Goal: Task Accomplishment & Management: Use online tool/utility

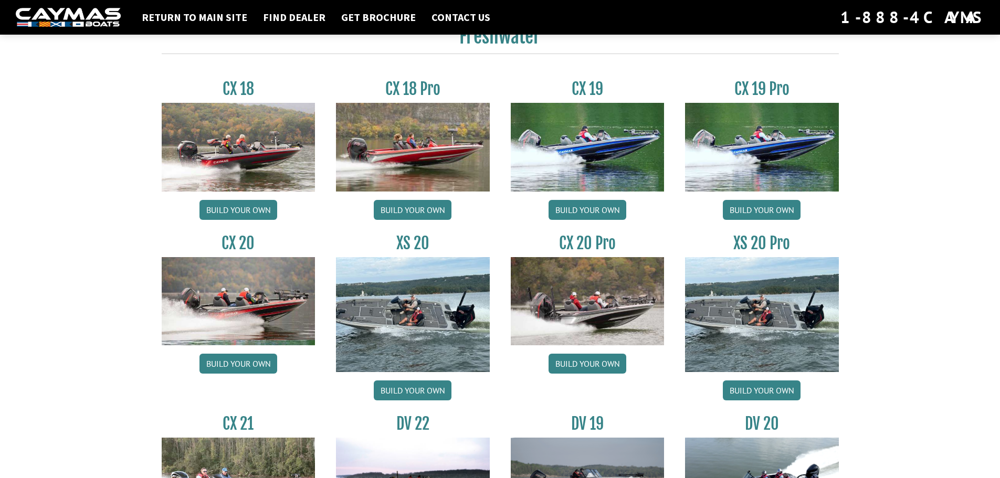
scroll to position [1190, 0]
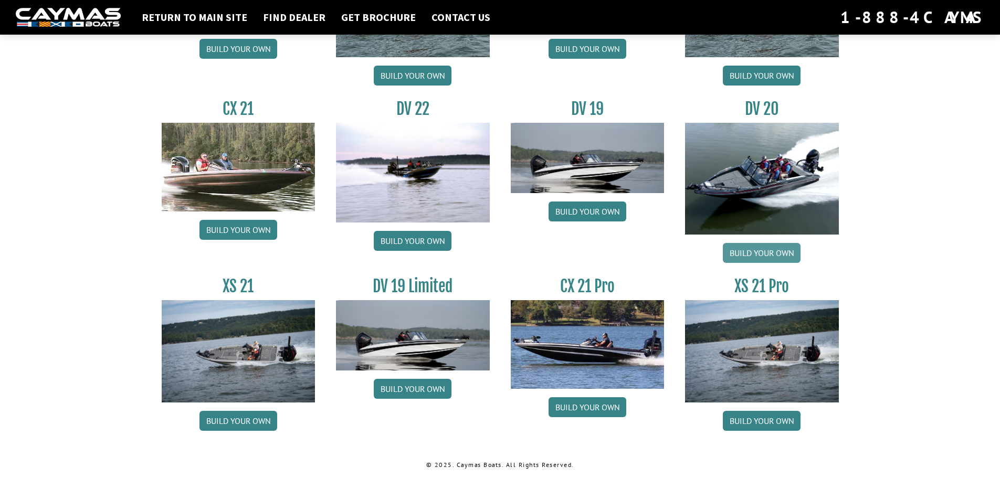
click at [773, 251] on link "Build your own" at bounding box center [761, 253] width 78 height 20
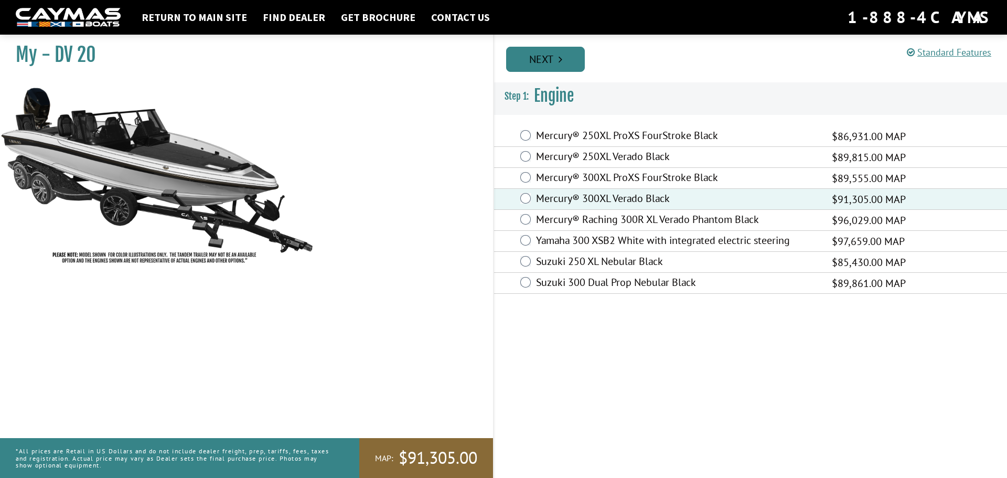
click at [555, 66] on link "Next" at bounding box center [545, 59] width 79 height 25
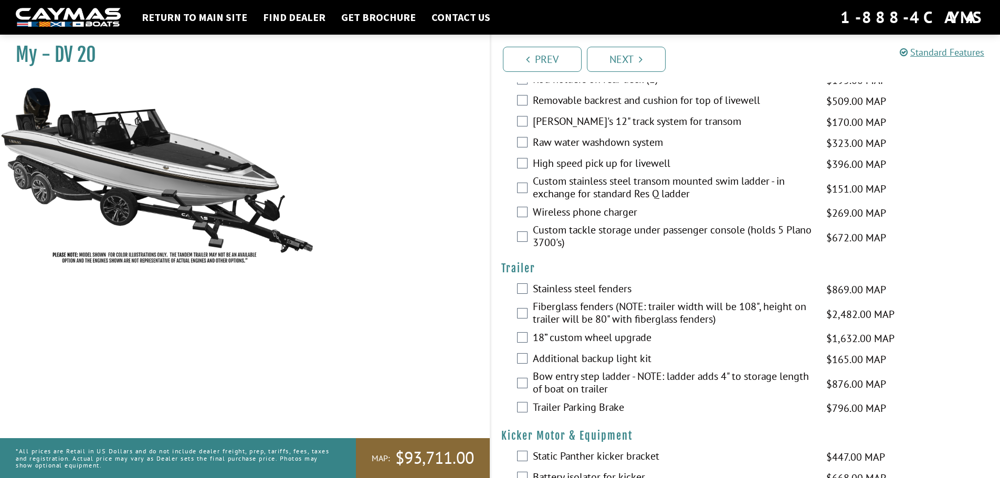
scroll to position [2622, 0]
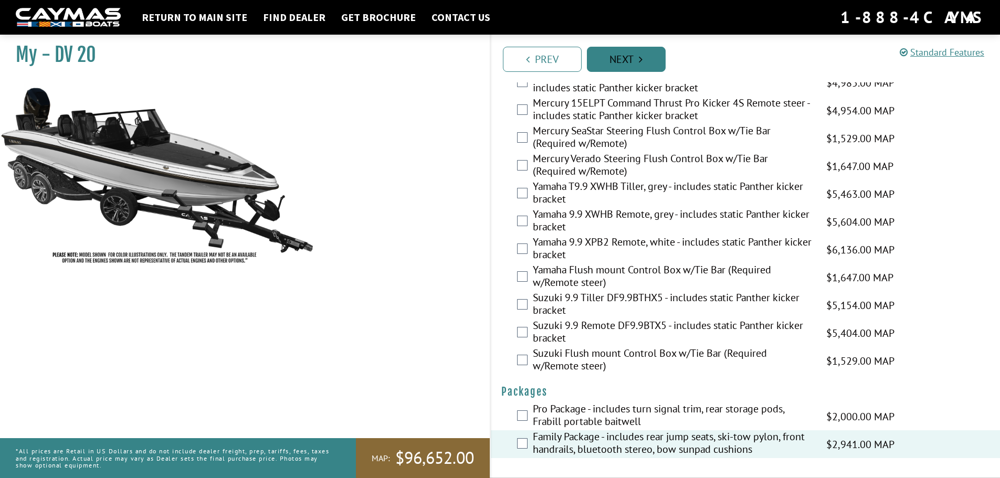
click at [642, 67] on link "Next" at bounding box center [626, 59] width 79 height 25
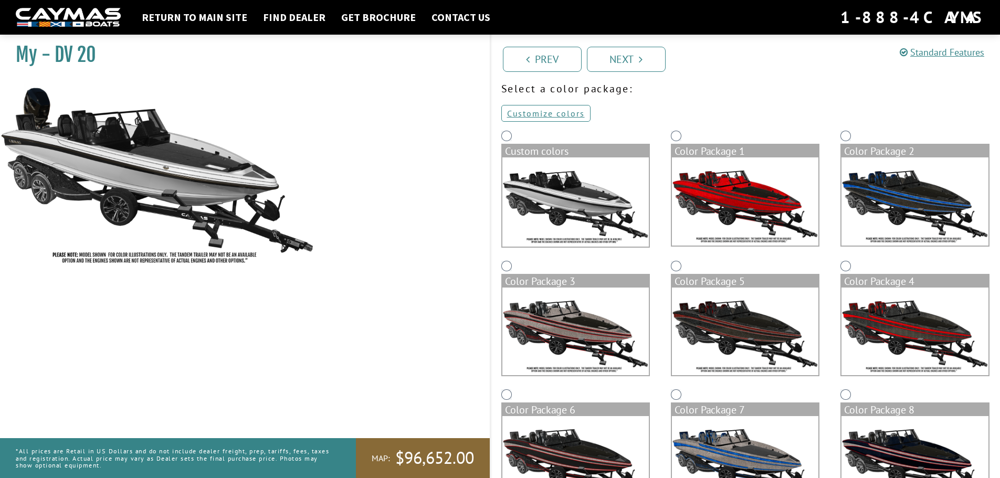
scroll to position [0, 0]
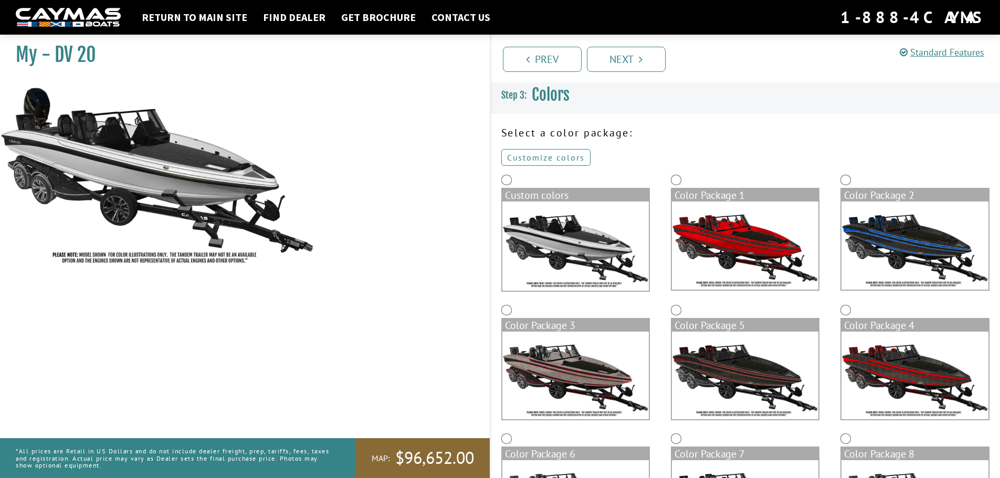
click at [564, 154] on link "Customize colors" at bounding box center [545, 157] width 89 height 17
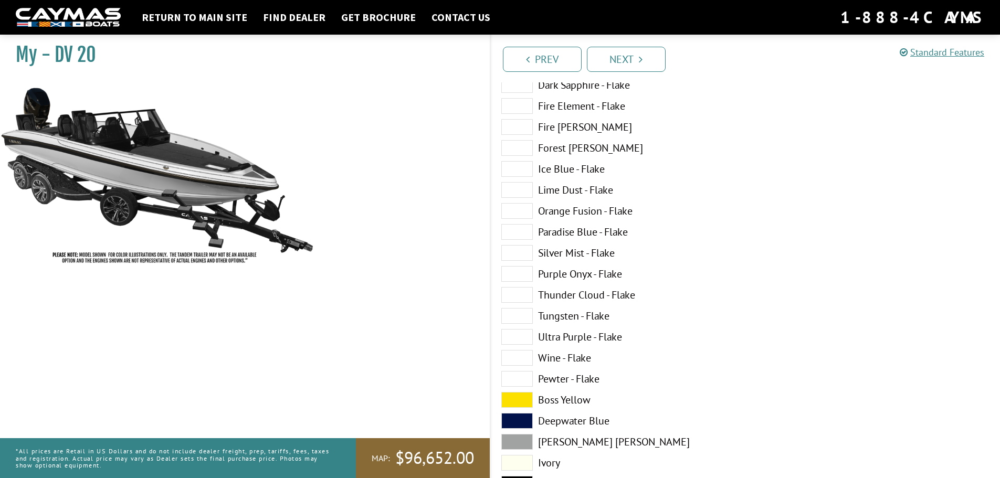
scroll to position [210, 0]
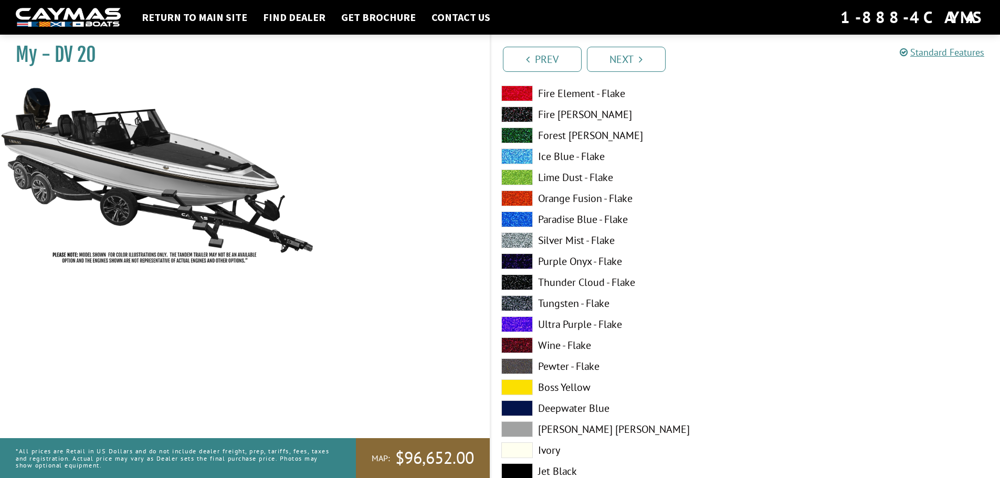
click at [581, 284] on label "Thunder Cloud - Flake" at bounding box center [617, 282] width 233 height 16
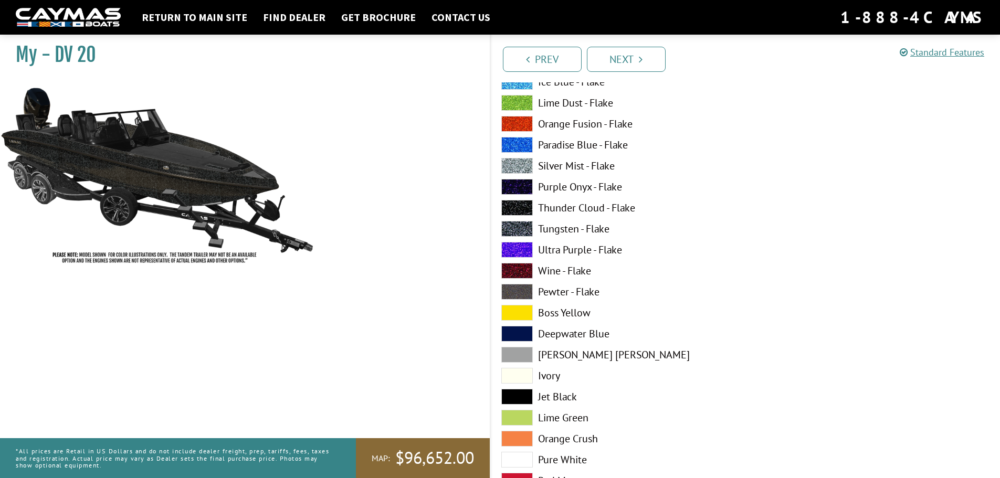
scroll to position [892, 0]
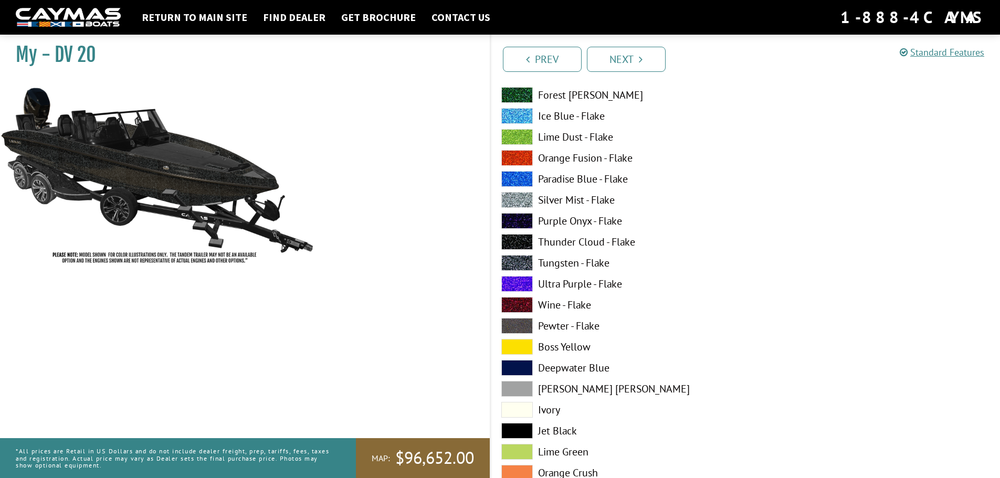
click at [573, 240] on label "Thunder Cloud - Flake" at bounding box center [617, 242] width 233 height 16
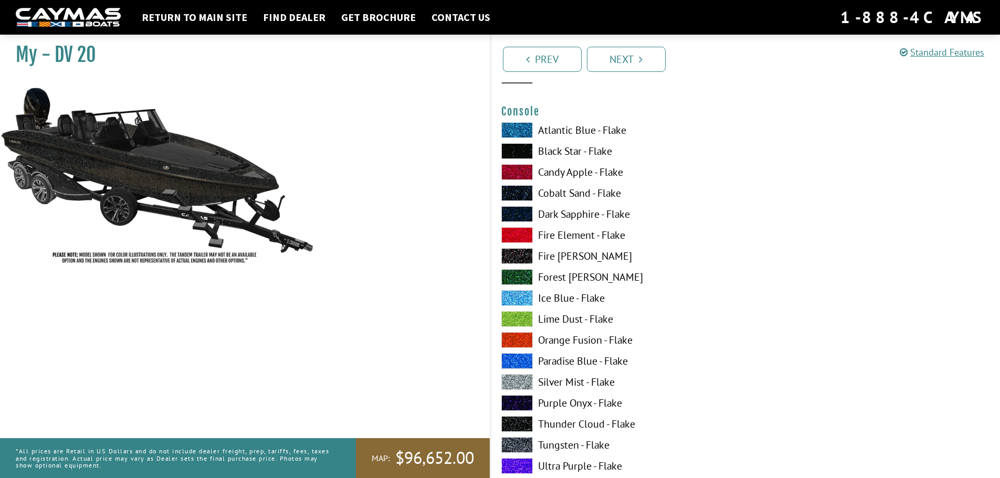
scroll to position [1784, 0]
click at [569, 420] on label "Thunder Cloud - Flake" at bounding box center [617, 424] width 233 height 16
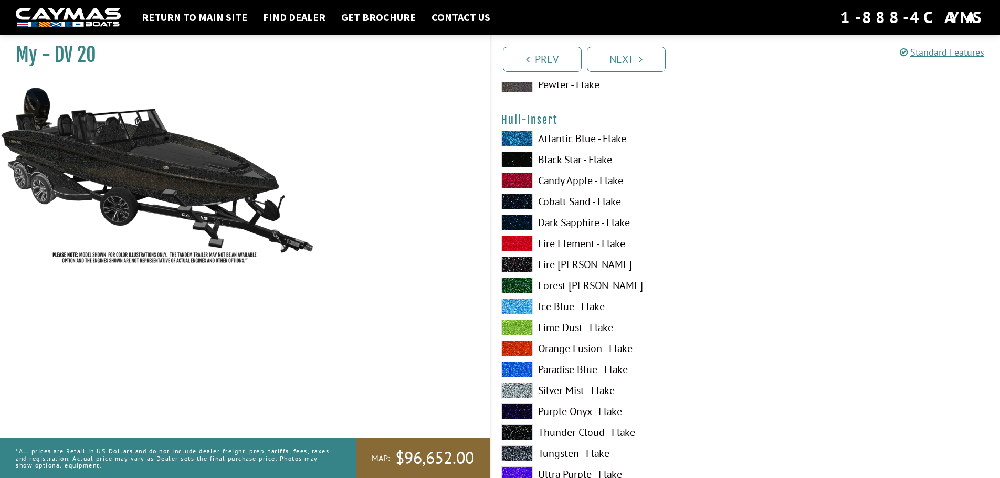
scroll to position [3830, 0]
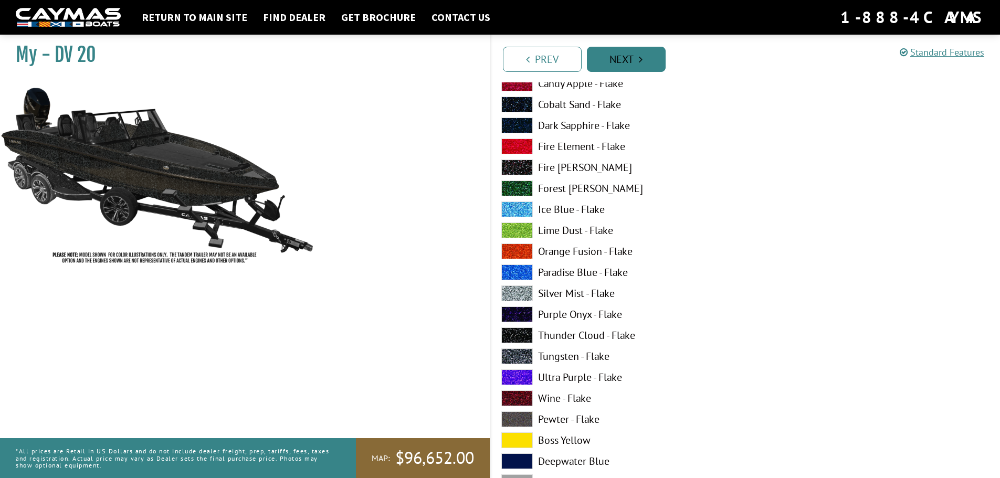
click at [636, 65] on link "Next" at bounding box center [626, 59] width 79 height 25
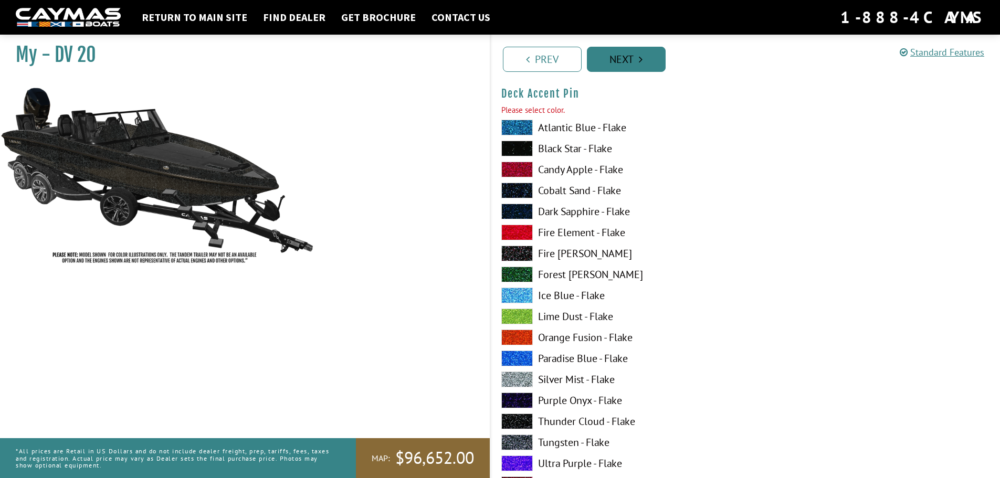
scroll to position [1369, 0]
click at [557, 420] on label "Thunder Cloud - Flake" at bounding box center [617, 422] width 233 height 16
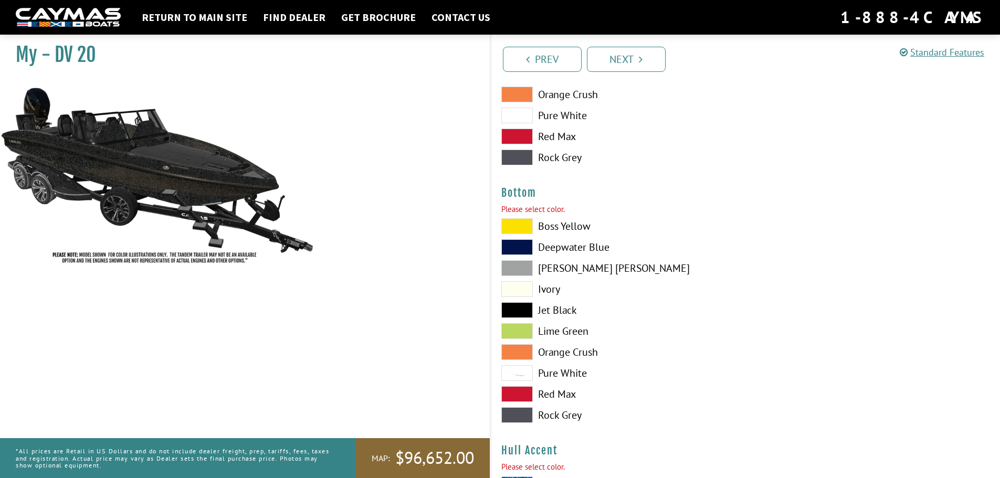
scroll to position [2418, 0]
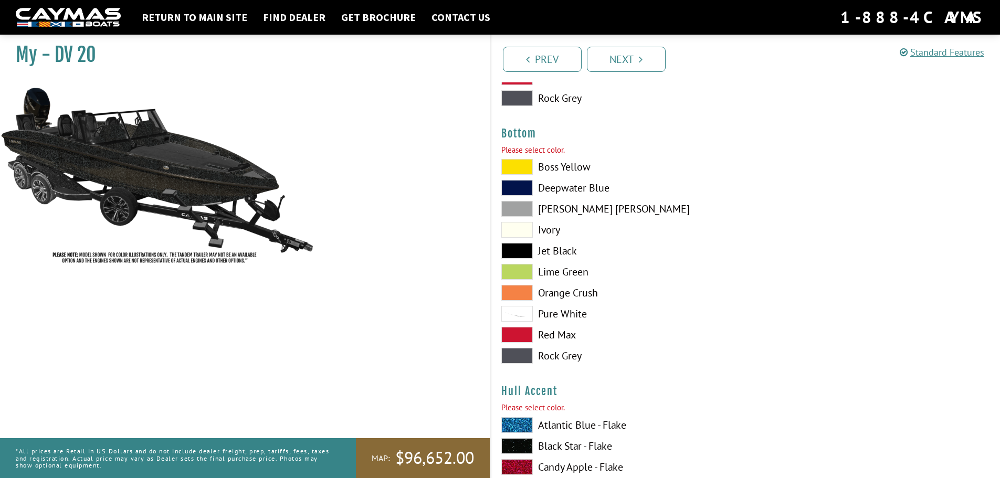
click at [565, 248] on label "Jet Black" at bounding box center [617, 251] width 233 height 16
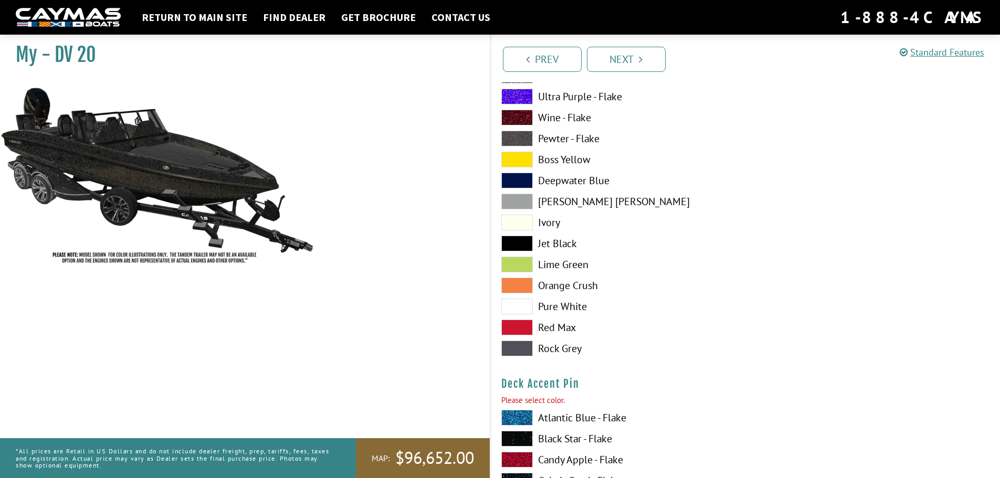
scroll to position [1211, 0]
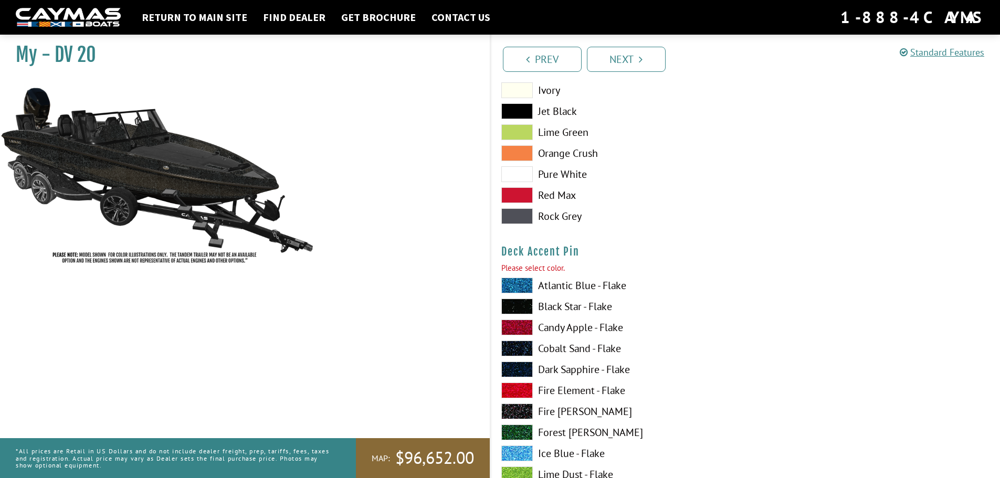
click at [581, 285] on label "Atlantic Blue - Flake" at bounding box center [617, 286] width 233 height 16
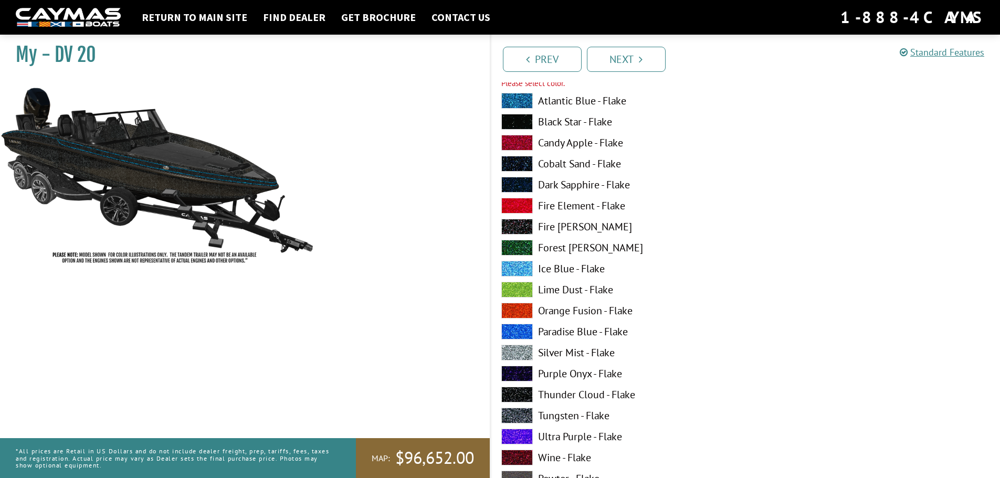
scroll to position [1369, 0]
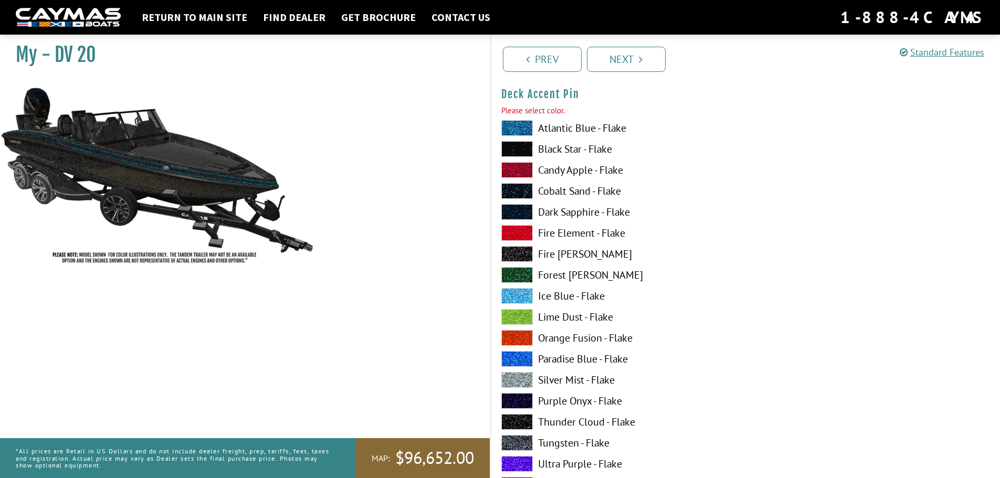
click at [571, 174] on label "Candy Apple - Flake" at bounding box center [617, 170] width 233 height 16
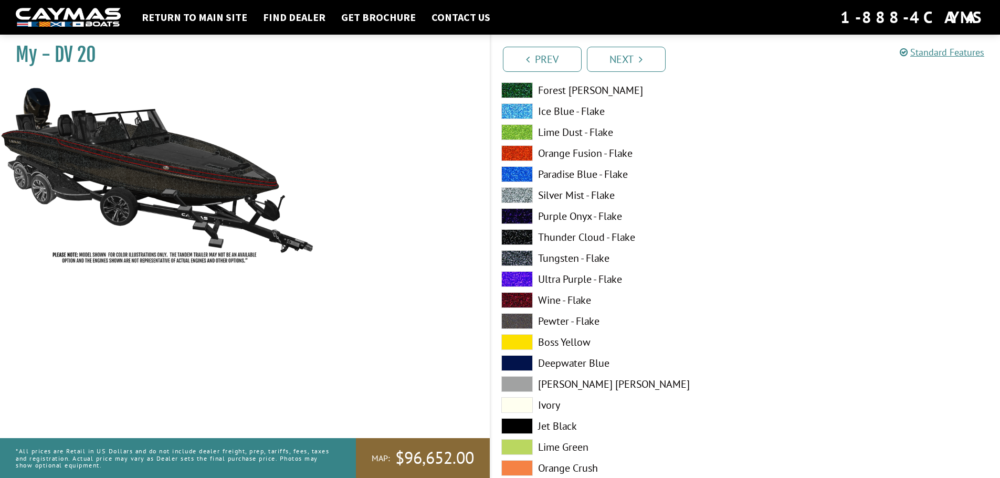
scroll to position [687, 0]
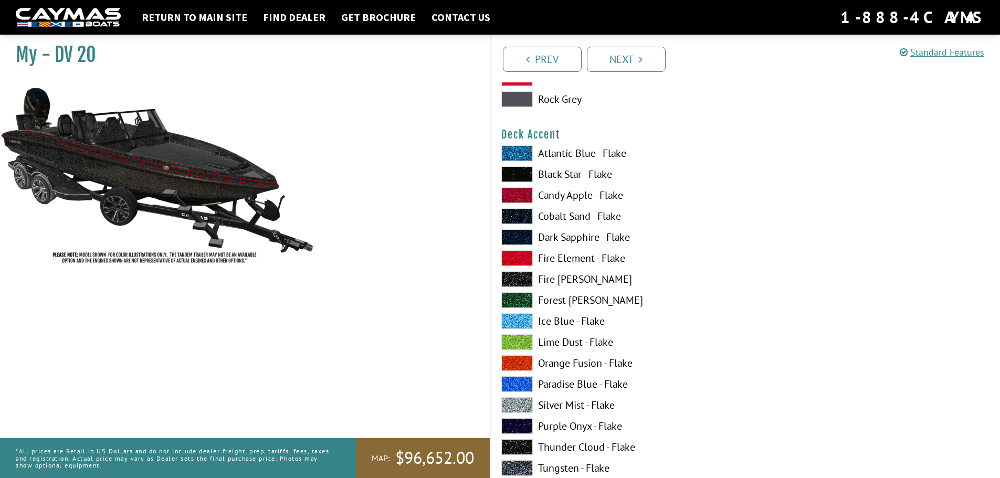
click at [554, 193] on label "Candy Apple - Flake" at bounding box center [617, 195] width 233 height 16
click at [562, 178] on label "Black Star - Flake" at bounding box center [617, 174] width 233 height 16
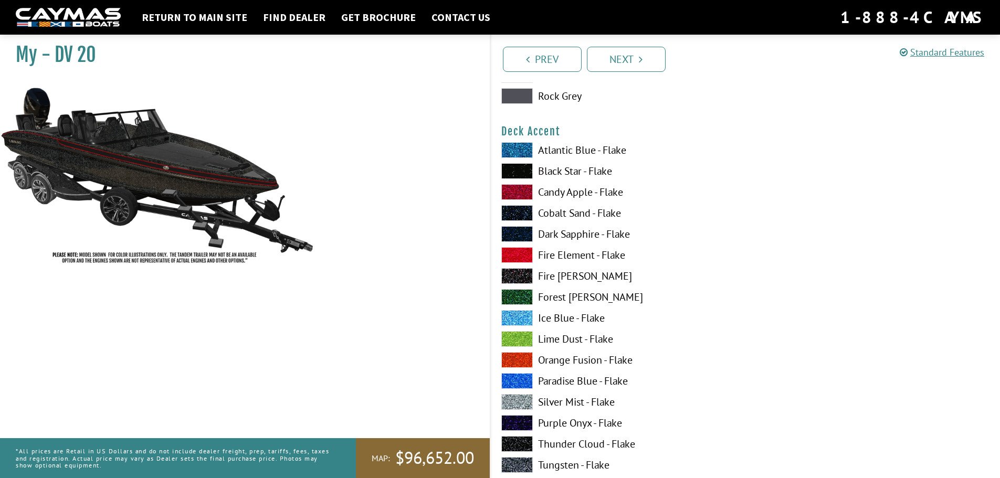
scroll to position [792, 0]
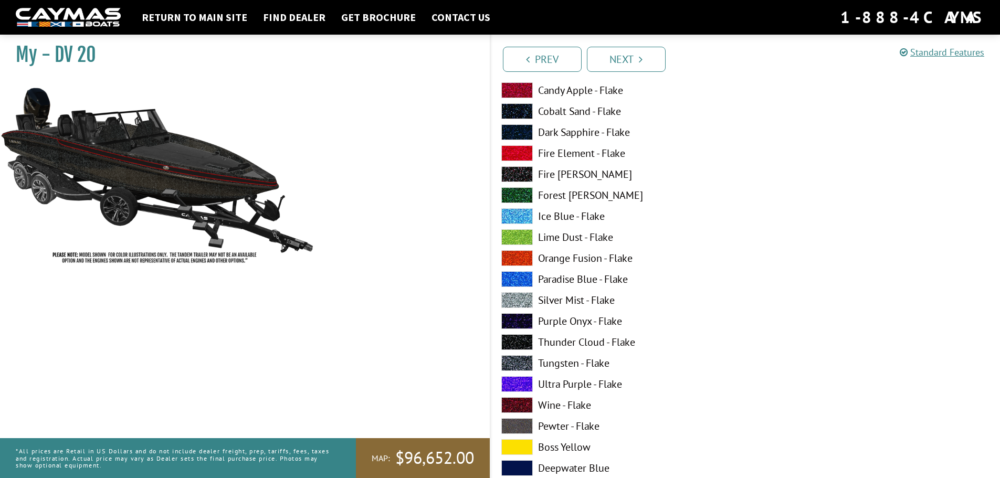
drag, startPoint x: 559, startPoint y: 344, endPoint x: 557, endPoint y: 335, distance: 9.1
click at [559, 344] on label "Thunder Cloud - Flake" at bounding box center [617, 342] width 233 height 16
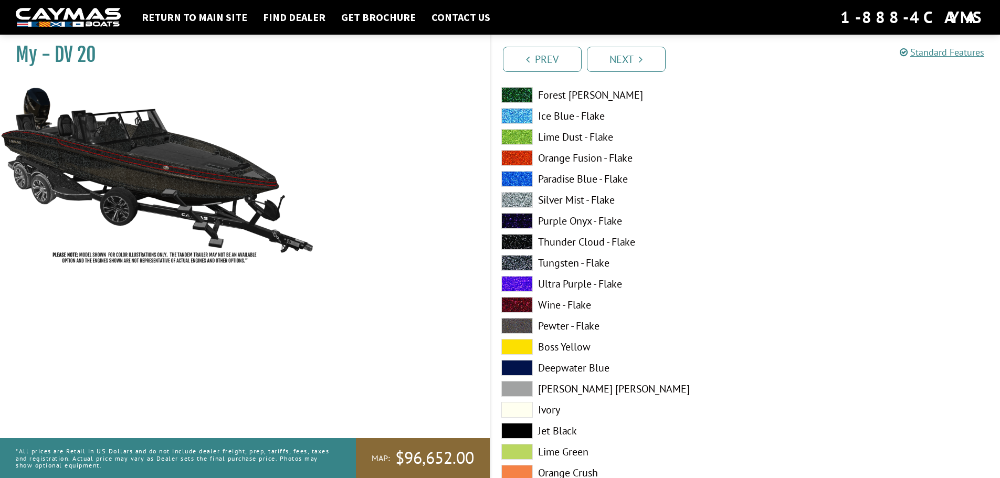
scroll to position [839, 0]
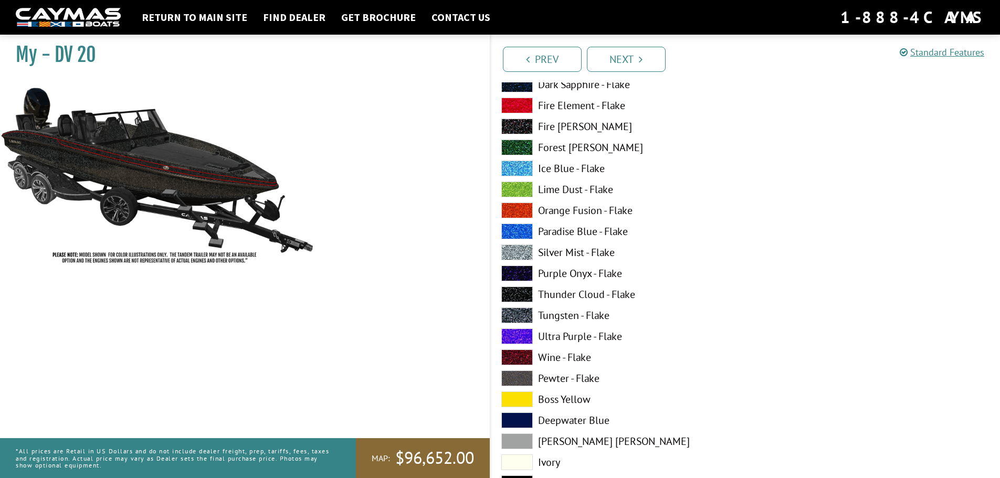
click at [569, 257] on label "Silver Mist - Flake" at bounding box center [617, 253] width 233 height 16
click at [562, 292] on label "Thunder Cloud - Flake" at bounding box center [617, 294] width 233 height 16
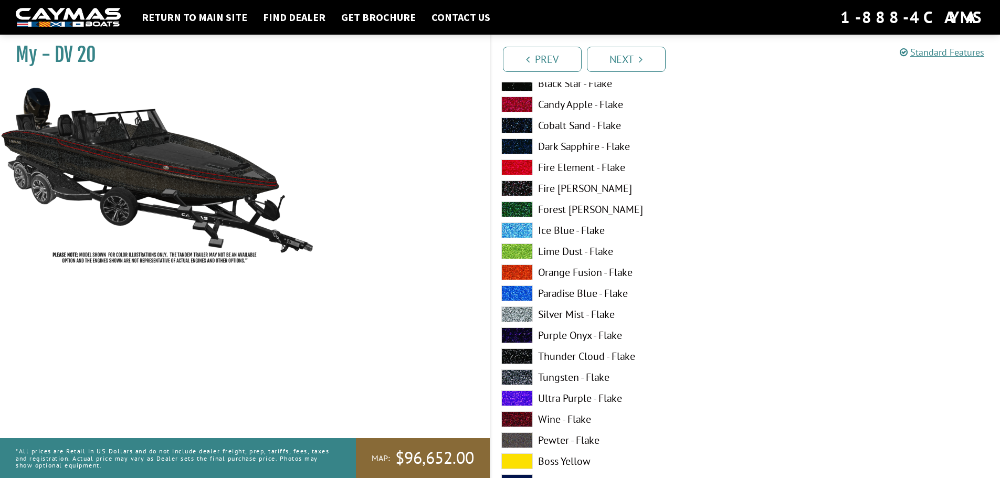
scroll to position [2728, 0]
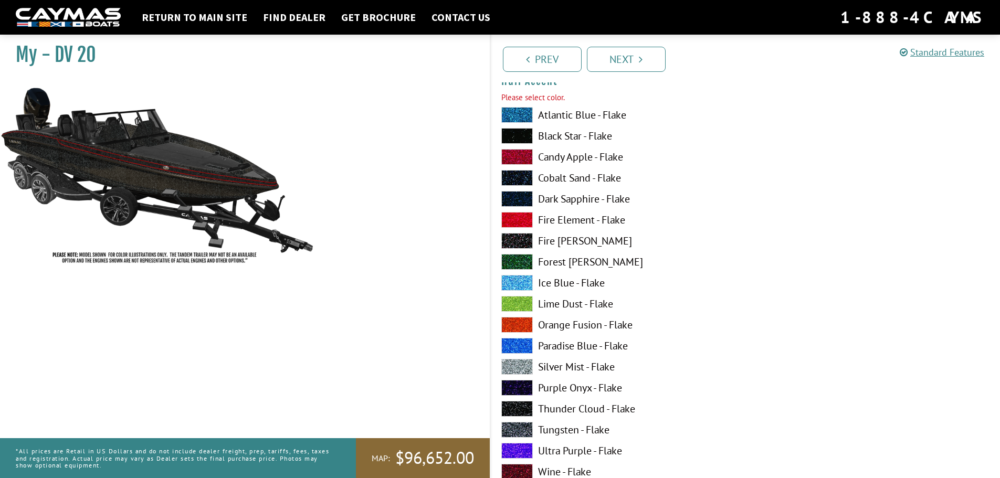
click at [558, 155] on label "Candy Apple - Flake" at bounding box center [617, 157] width 233 height 16
drag, startPoint x: 550, startPoint y: 407, endPoint x: 534, endPoint y: 355, distance: 54.1
click at [550, 406] on label "Thunder Cloud - Flake" at bounding box center [617, 409] width 233 height 16
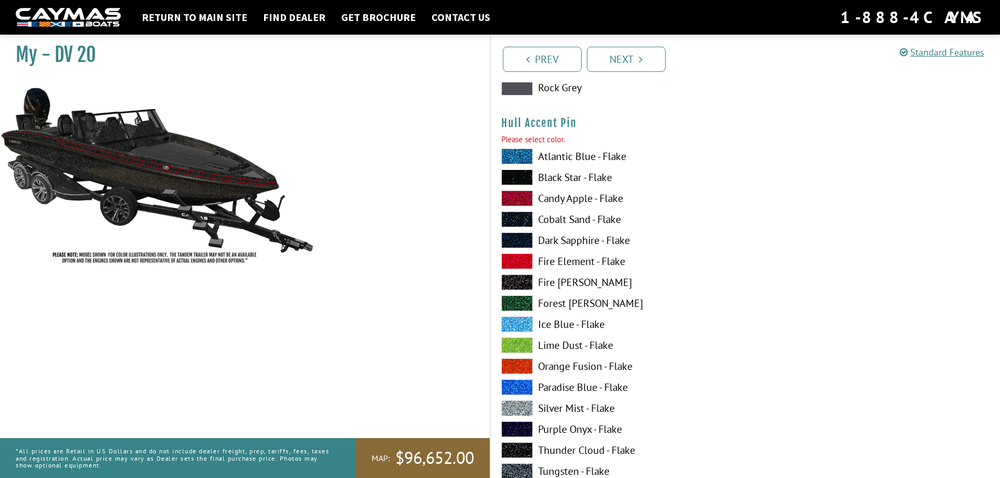
scroll to position [3358, 0]
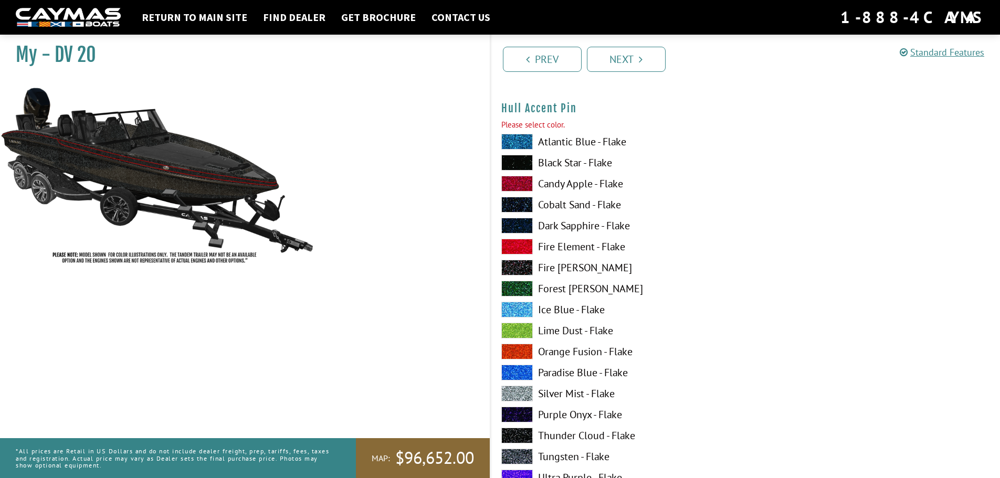
click at [572, 185] on label "Candy Apple - Flake" at bounding box center [617, 184] width 233 height 16
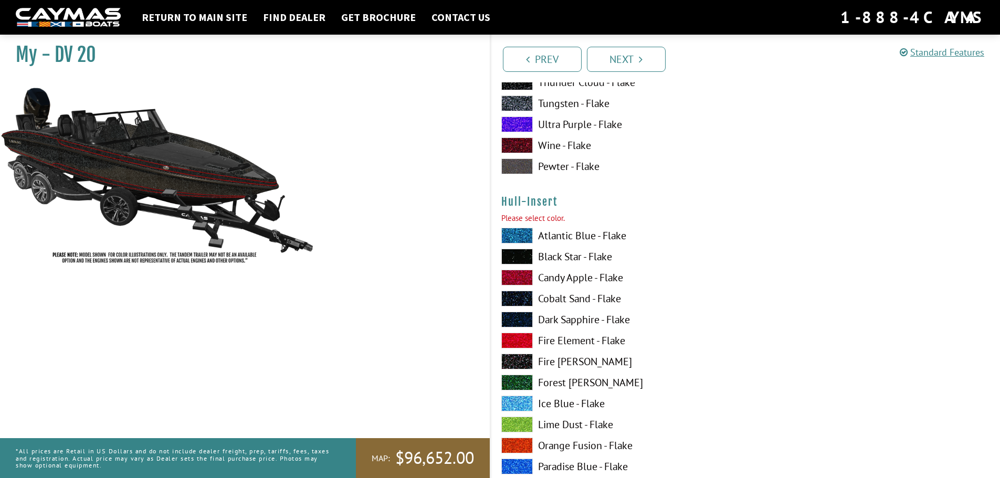
scroll to position [3883, 0]
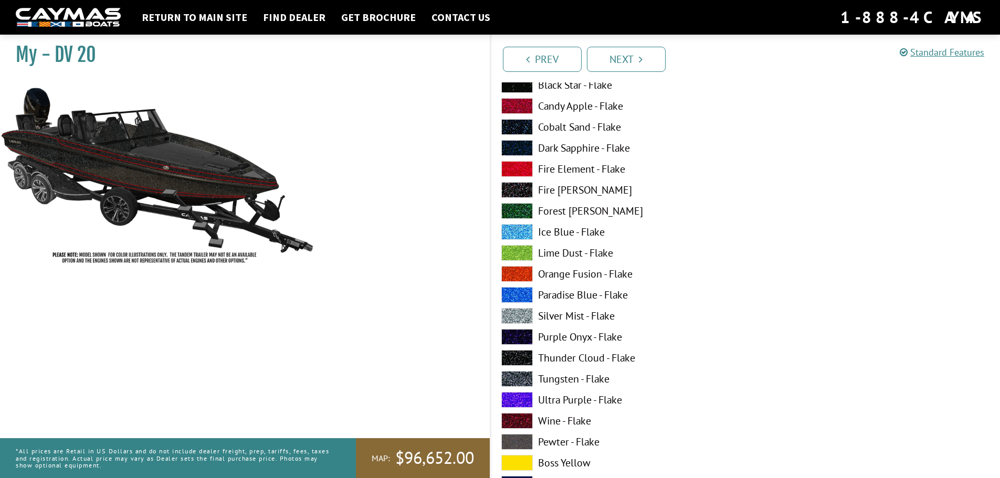
click at [564, 215] on label "Forest Green - Flake" at bounding box center [617, 211] width 233 height 16
click at [562, 363] on label "Thunder Cloud - Flake" at bounding box center [617, 358] width 233 height 16
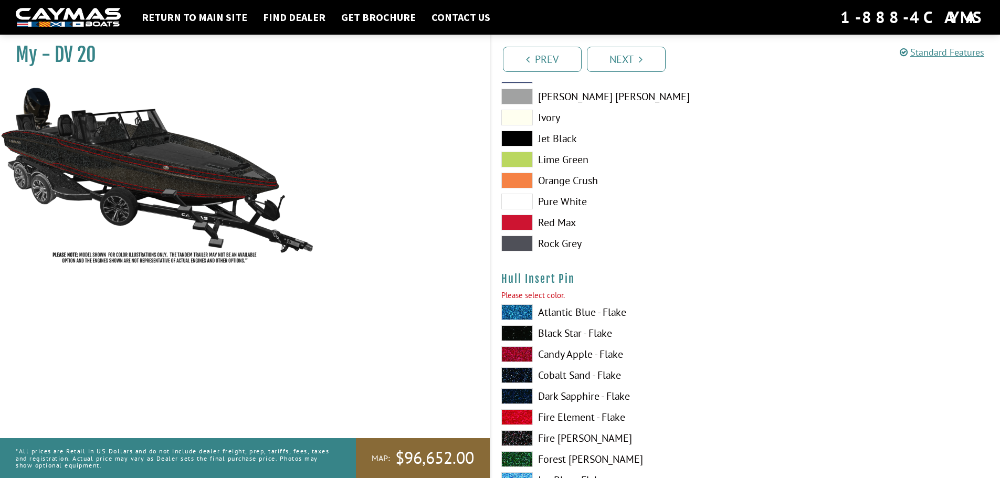
scroll to position [4355, 0]
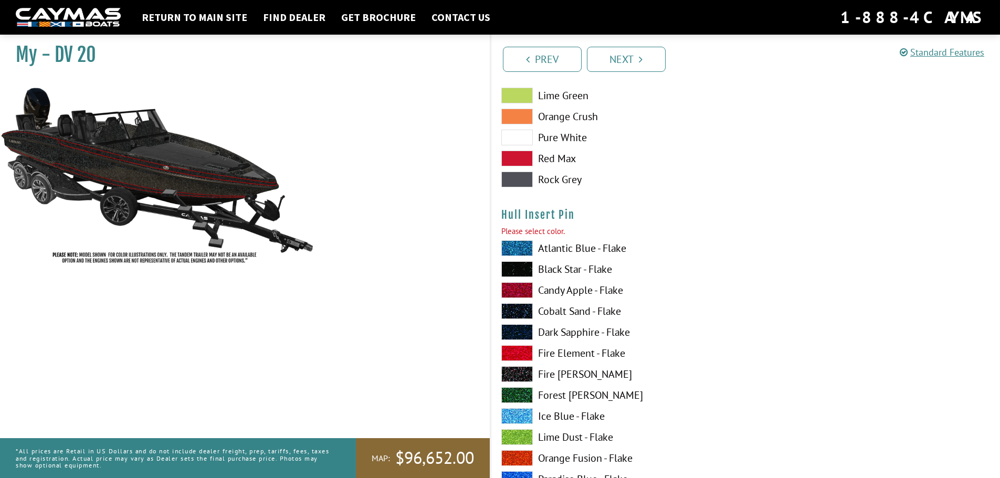
click at [564, 295] on label "Candy Apple - Flake" at bounding box center [617, 290] width 233 height 16
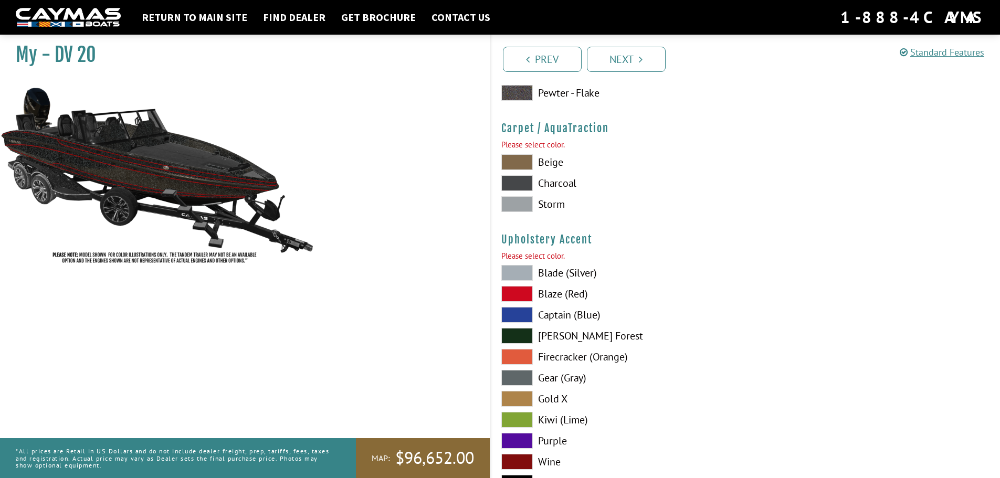
scroll to position [4827, 0]
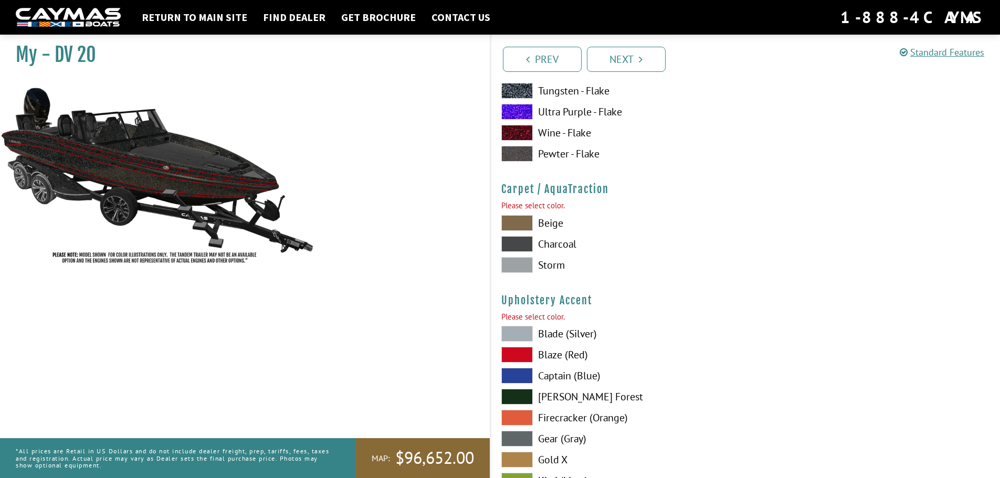
click at [554, 226] on label "Beige" at bounding box center [617, 223] width 233 height 16
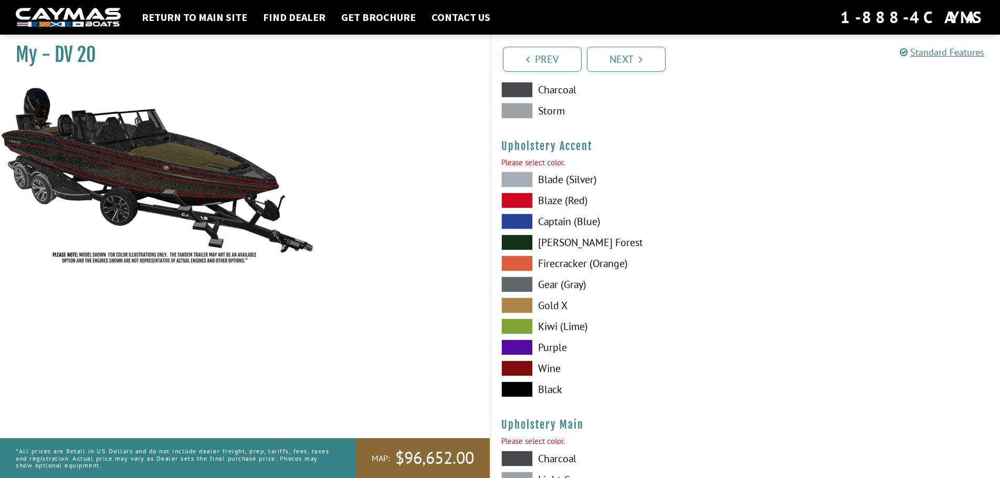
scroll to position [4984, 0]
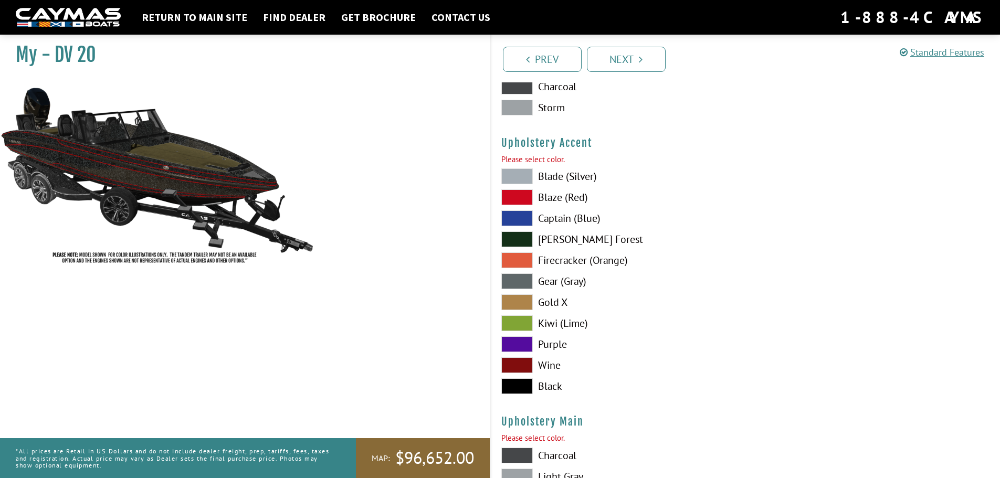
click at [547, 390] on label "Black" at bounding box center [617, 386] width 233 height 16
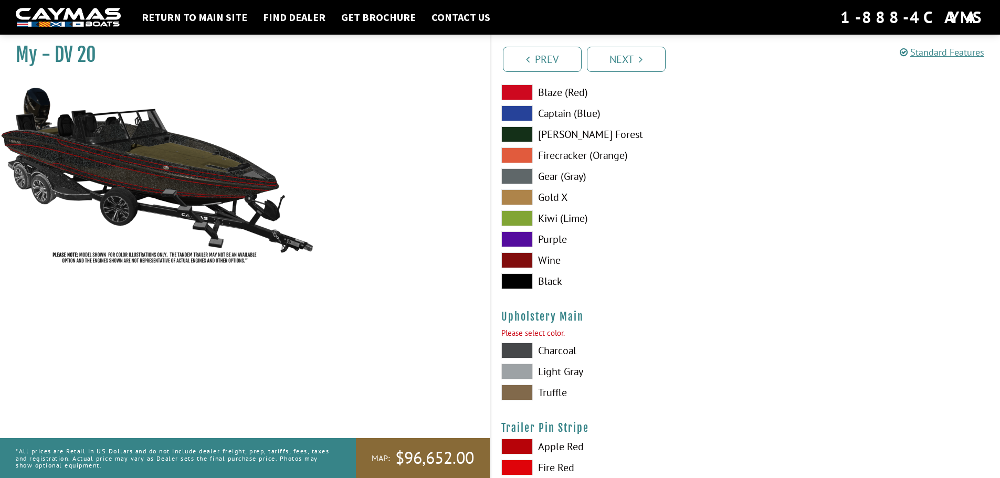
scroll to position [5247, 0]
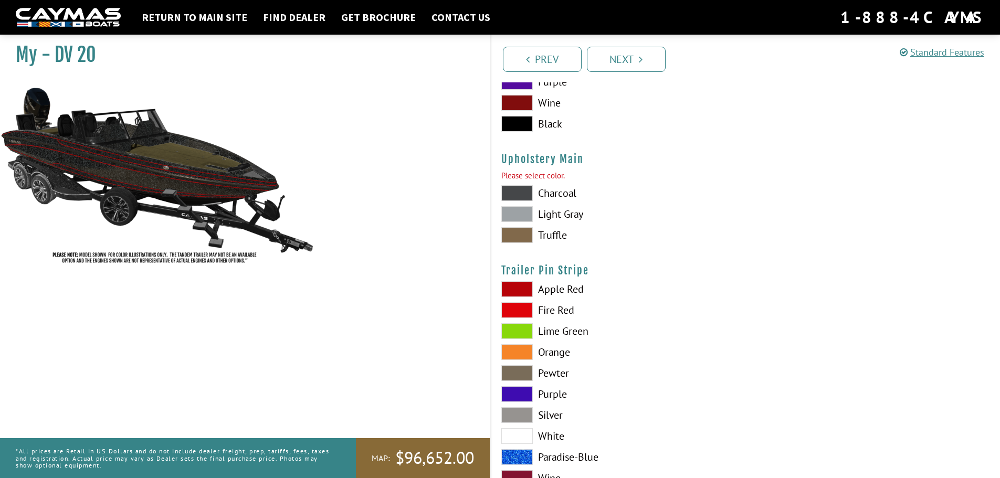
click at [553, 236] on label "Truffle" at bounding box center [617, 235] width 233 height 16
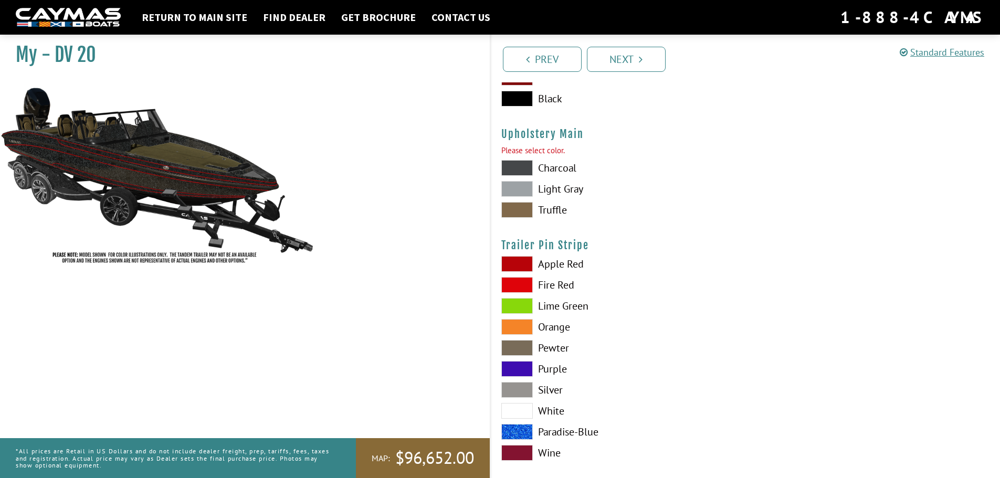
scroll to position [5286, 0]
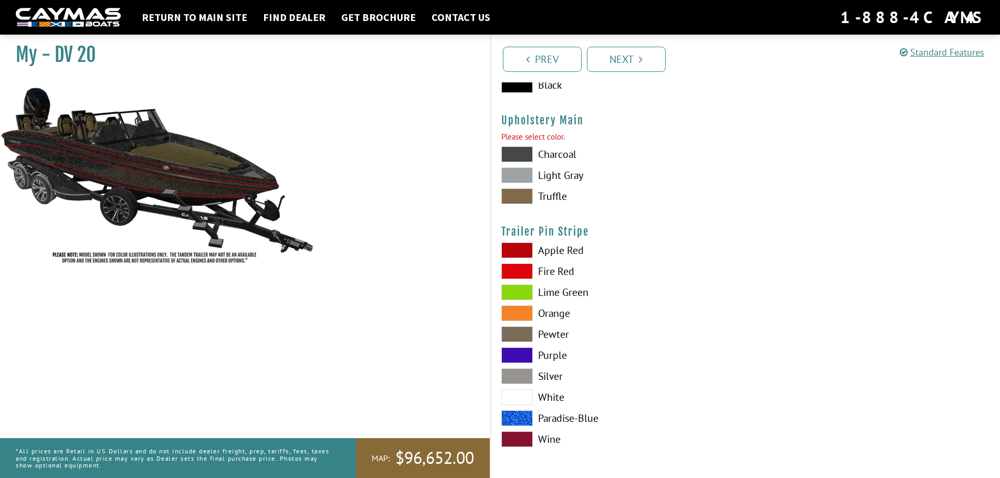
click at [564, 251] on label "Apple Red" at bounding box center [617, 250] width 233 height 16
click at [636, 60] on link "Next" at bounding box center [626, 59] width 79 height 25
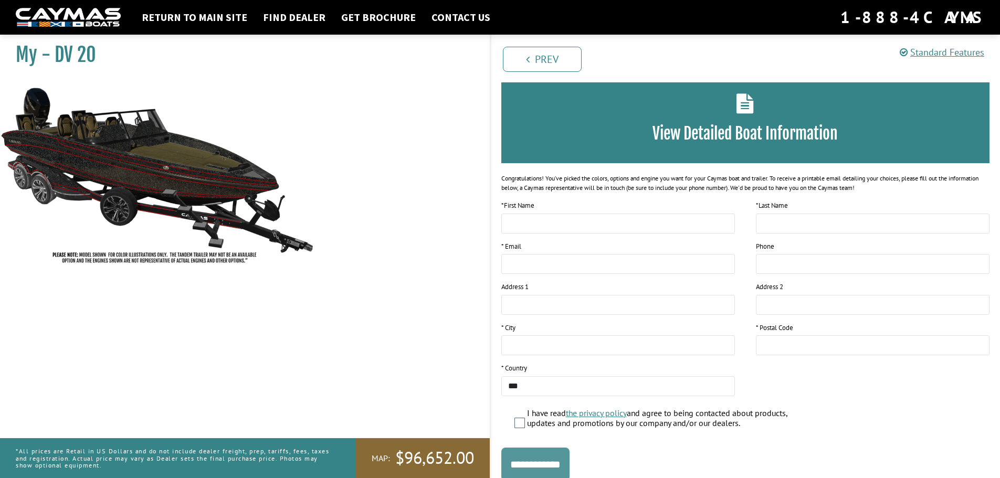
scroll to position [86, 0]
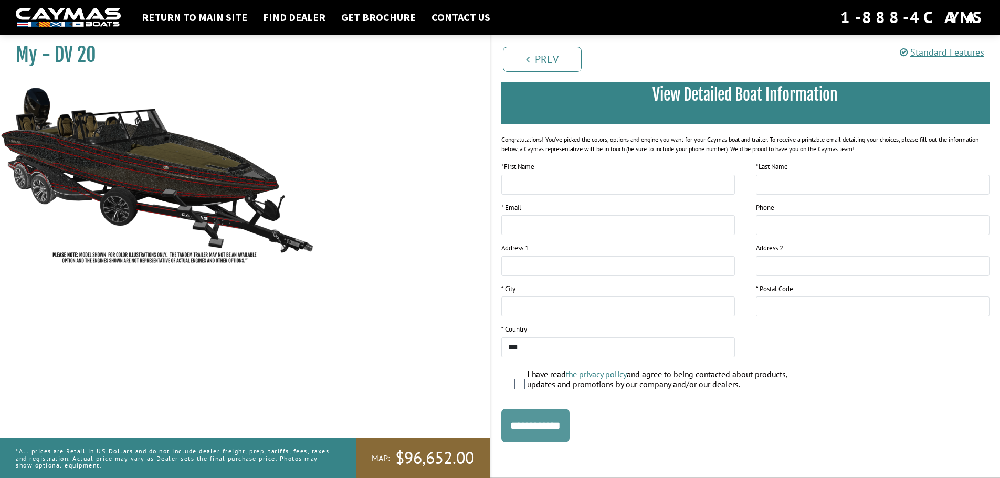
click at [543, 426] on input "**********" at bounding box center [535, 426] width 68 height 34
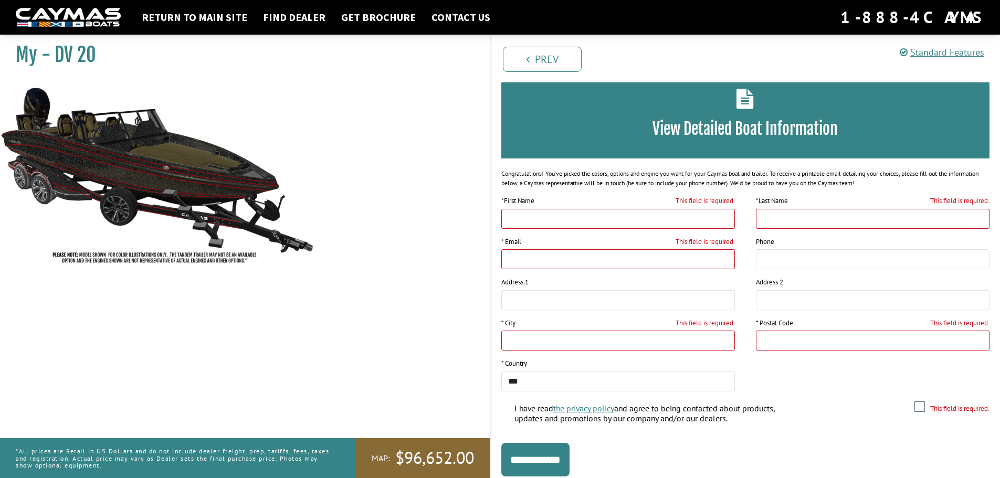
scroll to position [33, 0]
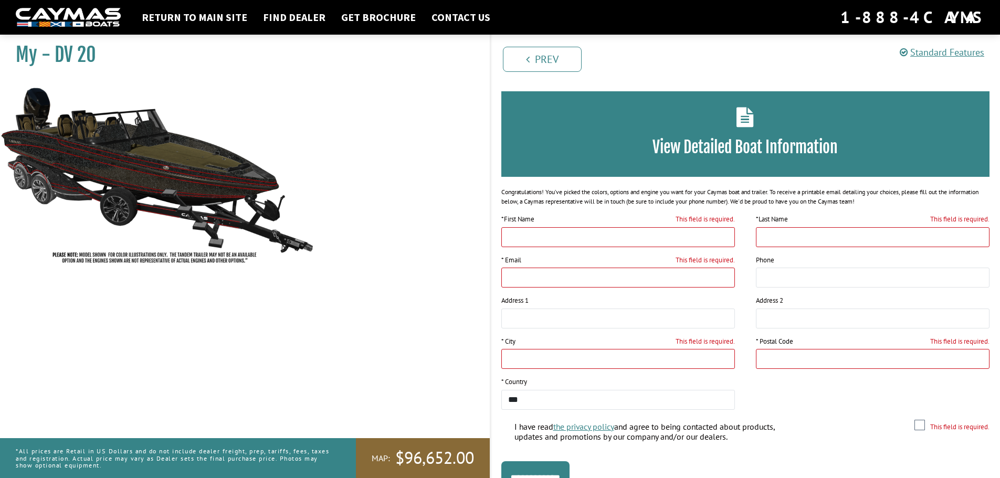
click at [919, 431] on div "This field is required. I have read the privacy policy and agree to being conta…" at bounding box center [751, 433] width 475 height 23
click at [568, 465] on input "**********" at bounding box center [535, 478] width 68 height 34
click at [919, 52] on link "Standard Features" at bounding box center [941, 52] width 84 height 12
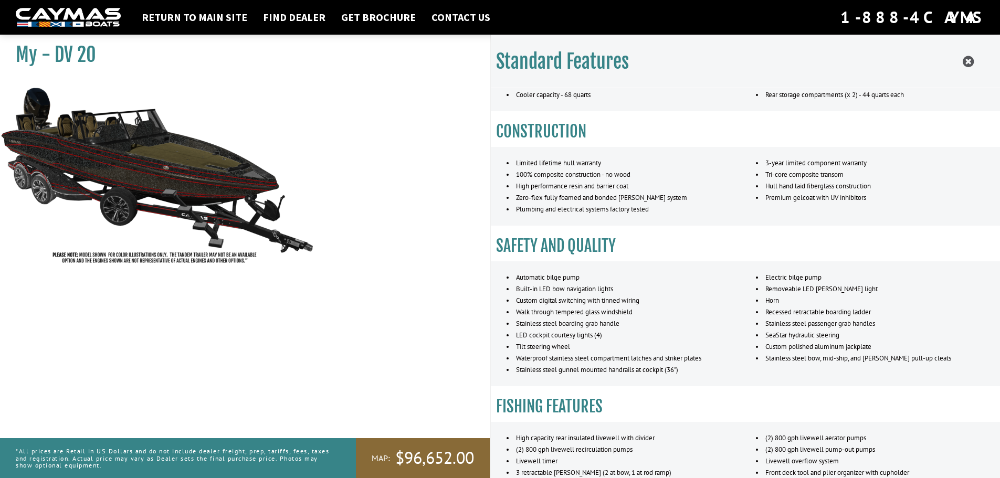
scroll to position [131, 0]
